Goal: Task Accomplishment & Management: Use online tool/utility

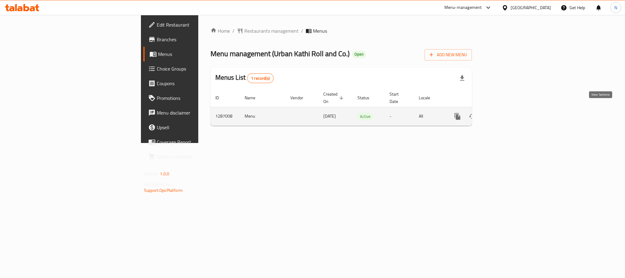
click at [505, 113] on icon "enhanced table" at bounding box center [501, 116] width 7 height 7
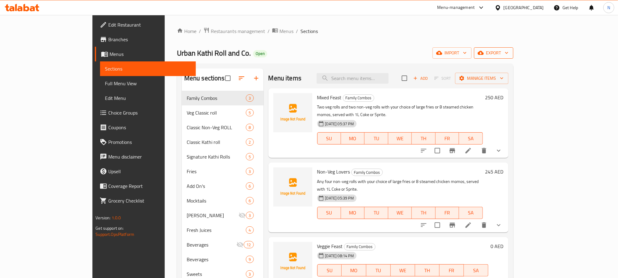
click at [510, 51] on icon "button" at bounding box center [507, 53] width 6 height 6
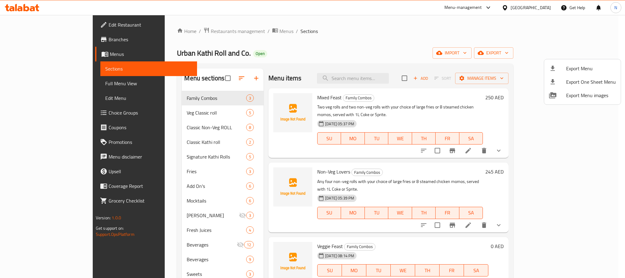
click at [578, 69] on span "Export Menu" at bounding box center [591, 68] width 50 height 7
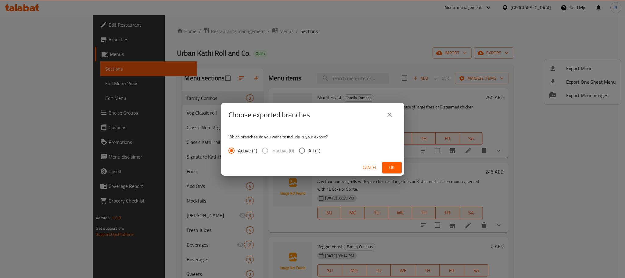
click at [311, 153] on span "All (1)" at bounding box center [314, 150] width 12 height 7
click at [308, 153] on input "All (1)" at bounding box center [302, 150] width 13 height 13
radio input "true"
click at [388, 168] on span "Ok" at bounding box center [392, 168] width 10 height 8
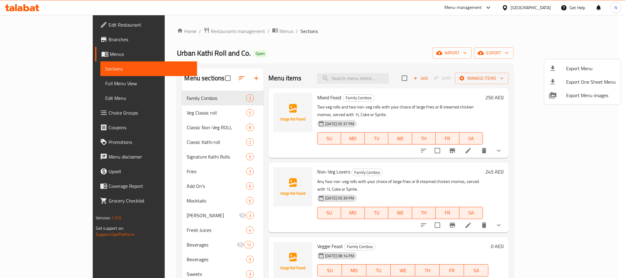
click at [169, 31] on div at bounding box center [312, 139] width 625 height 278
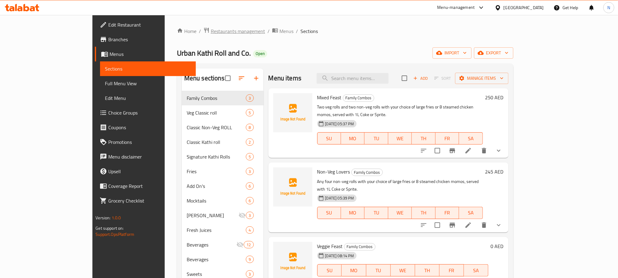
click at [211, 31] on span "Restaurants management" at bounding box center [238, 30] width 54 height 7
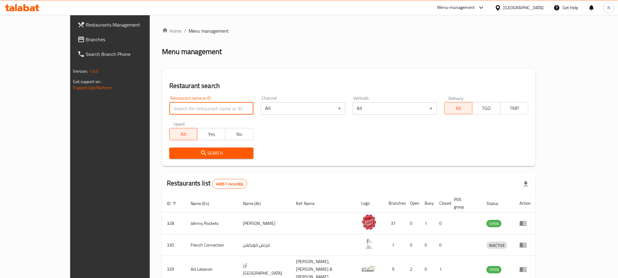
drag, startPoint x: 178, startPoint y: 103, endPoint x: 175, endPoint y: 114, distance: 11.3
click at [178, 103] on input "search" at bounding box center [211, 108] width 84 height 12
paste input "688519"
type input "688519"
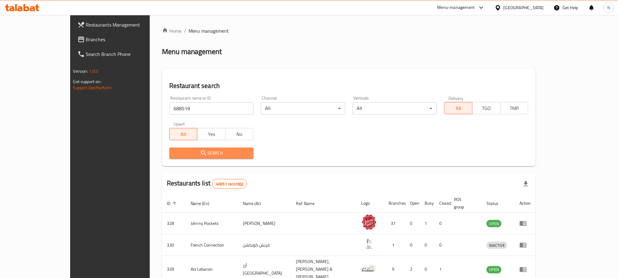
click at [174, 155] on span "Search" at bounding box center [211, 153] width 74 height 8
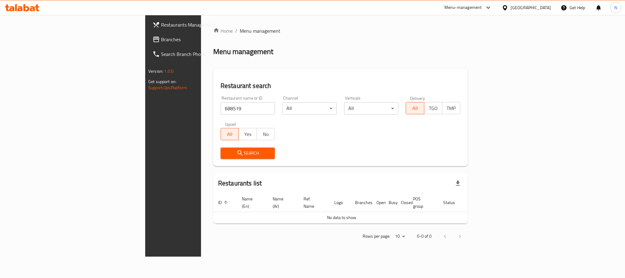
click at [531, 8] on div "[GEOGRAPHIC_DATA]" at bounding box center [531, 7] width 40 height 7
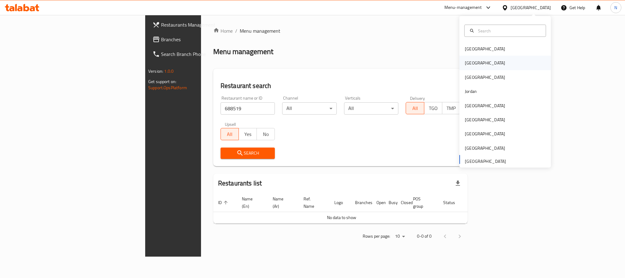
click at [466, 62] on div "Egypt" at bounding box center [485, 62] width 40 height 7
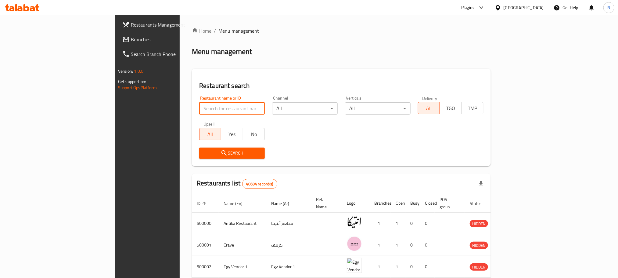
click at [199, 110] on input "search" at bounding box center [232, 108] width 66 height 12
paste input "688519"
type input "688519"
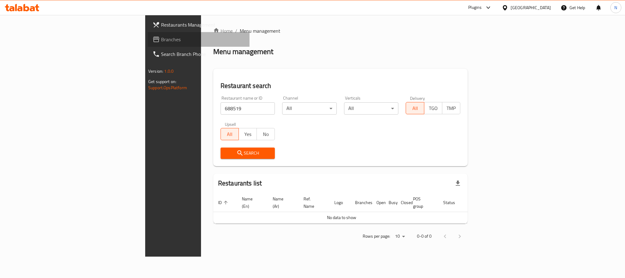
click at [161, 41] on span "Branches" at bounding box center [203, 39] width 84 height 7
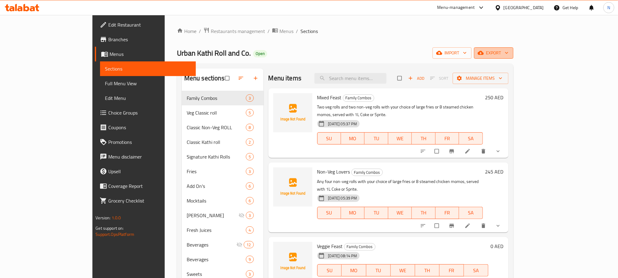
click at [513, 49] on button "export" at bounding box center [493, 52] width 39 height 11
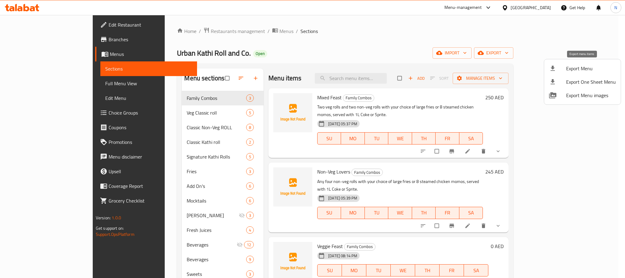
click at [568, 68] on span "Export Menu" at bounding box center [591, 68] width 50 height 7
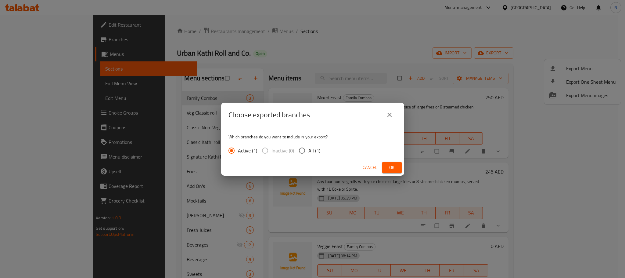
click at [301, 153] on input "All (1)" at bounding box center [302, 150] width 13 height 13
radio input "true"
click at [396, 167] on span "Ok" at bounding box center [392, 168] width 10 height 8
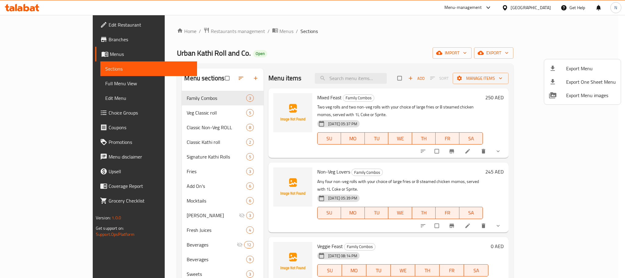
click at [405, 52] on div at bounding box center [312, 139] width 625 height 278
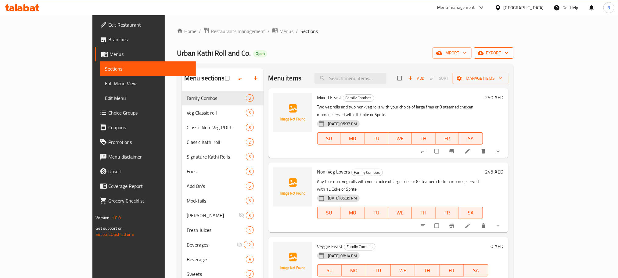
click at [509, 55] on span "export" at bounding box center [494, 53] width 30 height 8
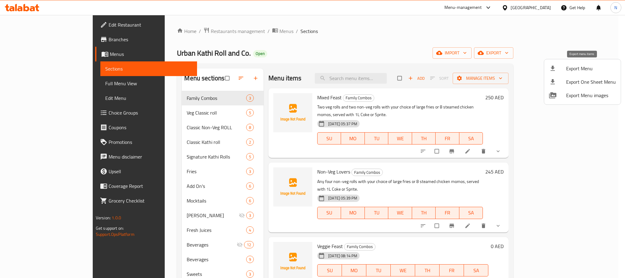
click at [570, 71] on span "Export Menu" at bounding box center [591, 68] width 50 height 7
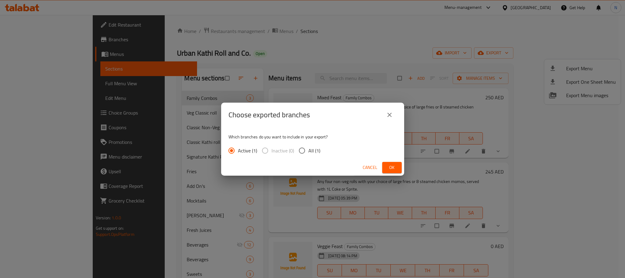
click at [309, 151] on span "All (1)" at bounding box center [314, 150] width 12 height 7
click at [308, 151] on input "All (1)" at bounding box center [302, 150] width 13 height 13
radio input "true"
click at [388, 167] on span "Ok" at bounding box center [392, 168] width 10 height 8
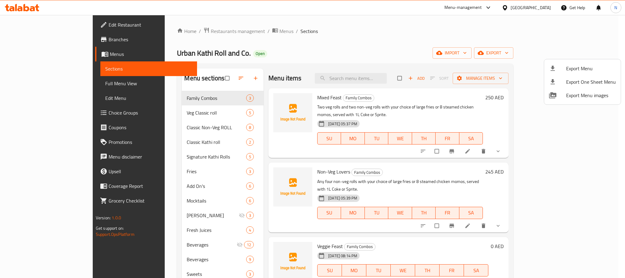
drag, startPoint x: 323, startPoint y: 43, endPoint x: 354, endPoint y: 48, distance: 31.5
click at [323, 43] on div at bounding box center [312, 139] width 625 height 278
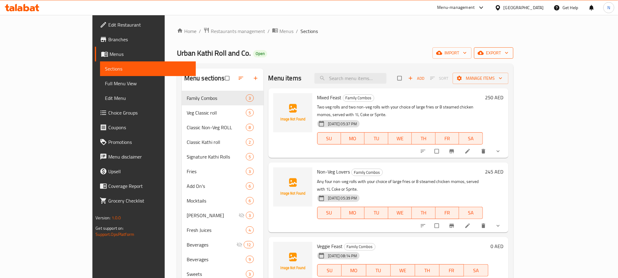
click at [509, 50] on span "export" at bounding box center [494, 53] width 30 height 8
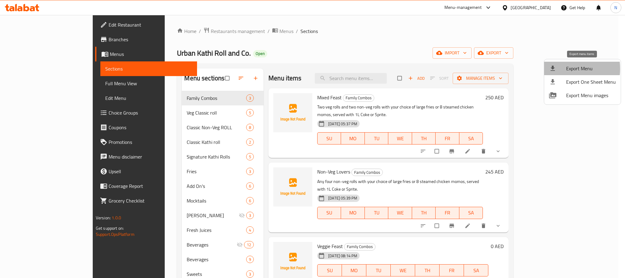
click at [556, 69] on icon at bounding box center [552, 68] width 7 height 7
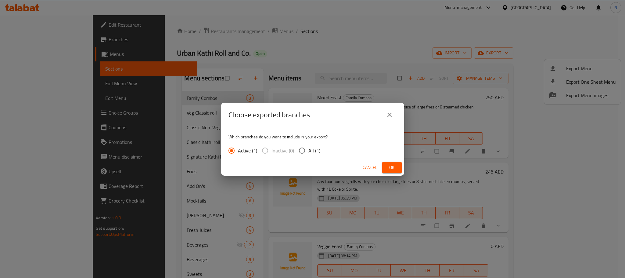
click at [303, 149] on input "All (1)" at bounding box center [302, 150] width 13 height 13
radio input "true"
click at [391, 169] on span "Ok" at bounding box center [392, 168] width 10 height 8
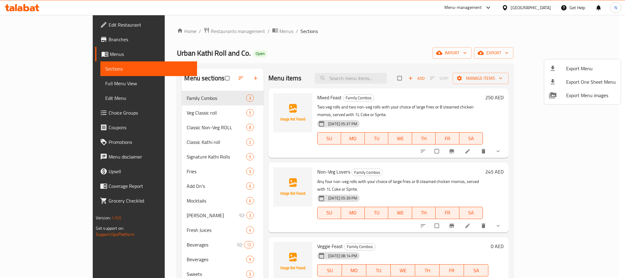
click at [381, 36] on div at bounding box center [312, 139] width 625 height 278
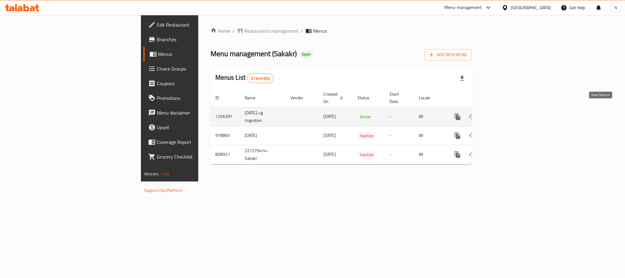
click at [509, 113] on link "enhanced table" at bounding box center [501, 116] width 15 height 15
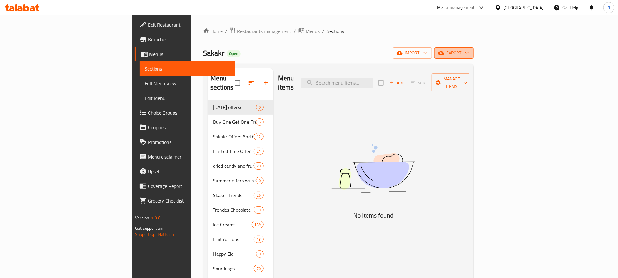
click at [469, 54] on span "export" at bounding box center [454, 53] width 30 height 8
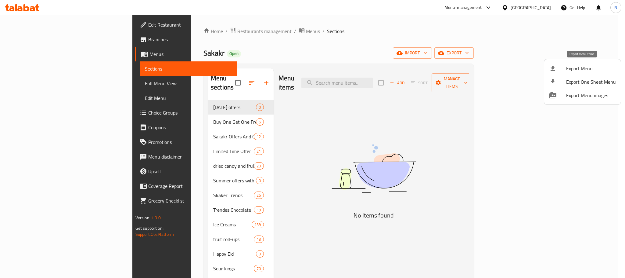
click at [572, 66] on span "Export Menu" at bounding box center [591, 68] width 50 height 7
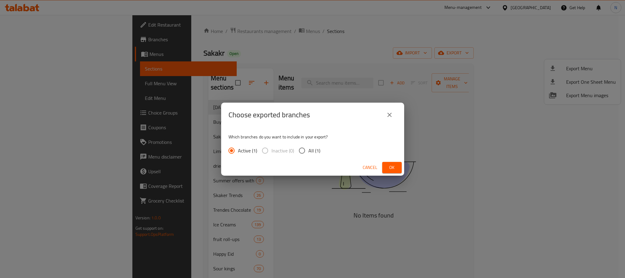
drag, startPoint x: 318, startPoint y: 146, endPoint x: 307, endPoint y: 152, distance: 12.3
click at [318, 147] on span "All (1)" at bounding box center [314, 150] width 12 height 7
click at [308, 147] on input "All (1)" at bounding box center [302, 150] width 13 height 13
radio input "true"
click at [398, 165] on button "Ok" at bounding box center [392, 167] width 20 height 11
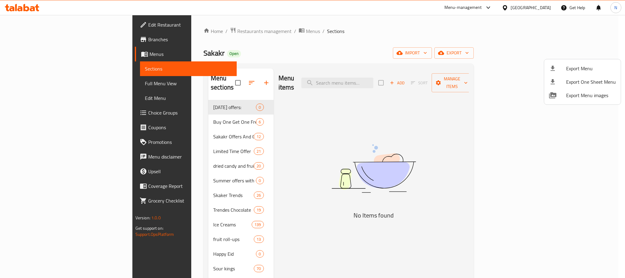
click at [203, 213] on div at bounding box center [312, 139] width 625 height 278
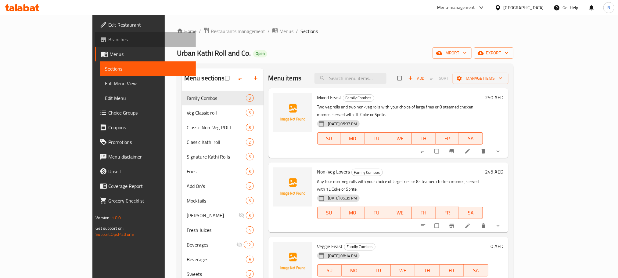
click at [108, 39] on span "Branches" at bounding box center [149, 39] width 82 height 7
